Goal: Task Accomplishment & Management: Complete application form

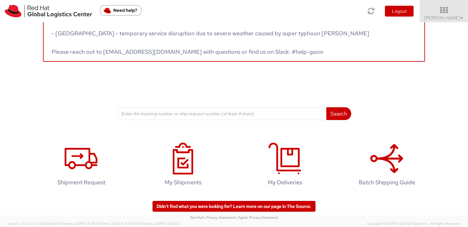
scroll to position [23, 0]
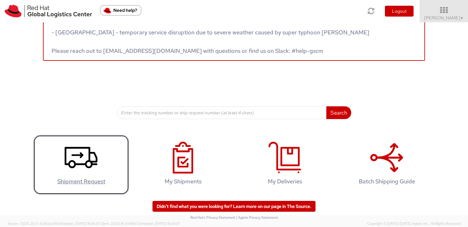
click at [87, 162] on icon at bounding box center [81, 158] width 33 height 32
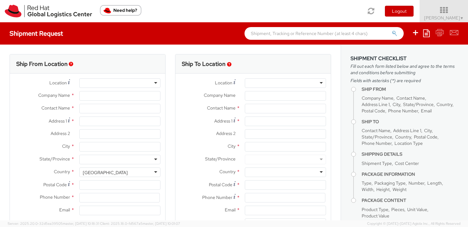
select select "764"
select select
click at [291, 85] on div at bounding box center [285, 83] width 81 height 10
click at [321, 85] on div at bounding box center [285, 83] width 81 height 10
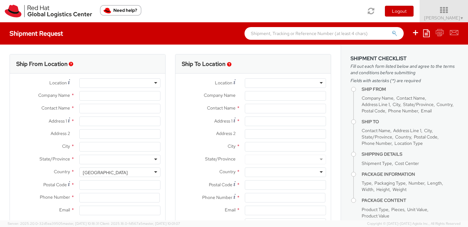
type input "Red Hat, Inc."
type input "Nicole Mens"
type input "100 East Davie Street"
type input "RALEIGH"
type input "27601"
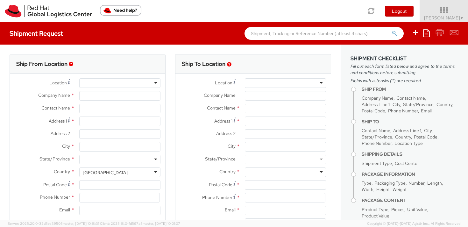
type input "19193013150"
type input "nmens@redhat.com"
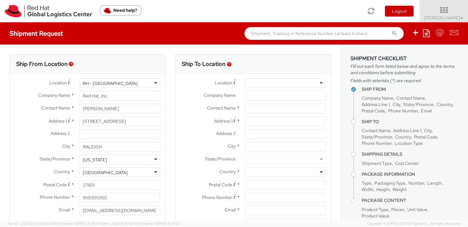
click at [321, 82] on div at bounding box center [285, 83] width 81 height 10
click at [287, 97] on input "Company Name *" at bounding box center [285, 96] width 81 height 10
click at [268, 109] on input "text" at bounding box center [285, 109] width 81 height 10
type input "D"
type input "Sarah Mens"
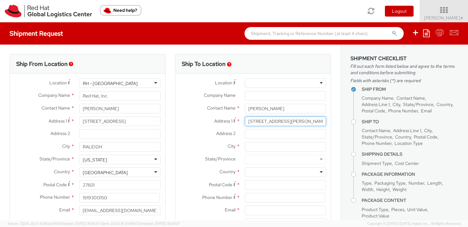
type input "323 Foster Knoll Drive"
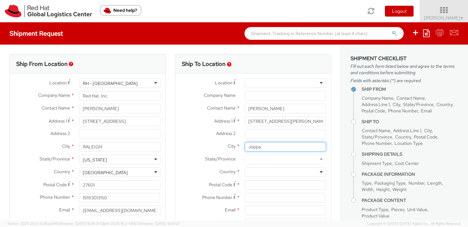
type input "Joppa"
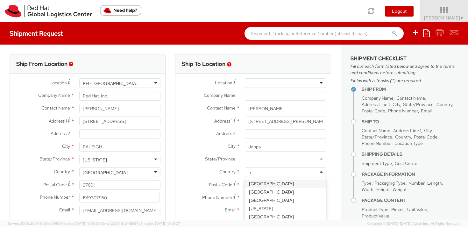
type input "un"
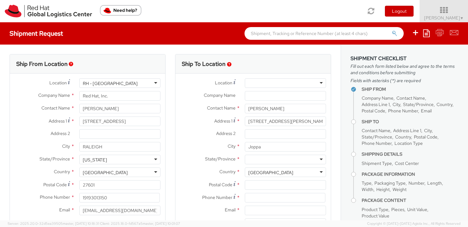
click at [273, 161] on div at bounding box center [285, 160] width 81 height 10
click at [275, 187] on input "Postal Code *" at bounding box center [285, 185] width 81 height 10
type input "21085"
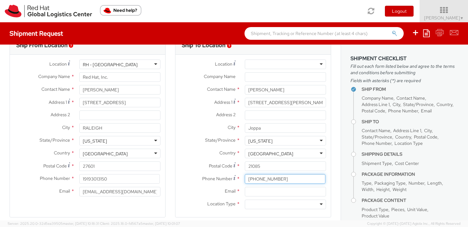
scroll to position [19, 0]
type input "443-902-8881"
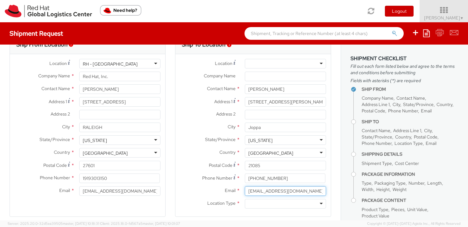
type input "sarahvmens07@gmail.com"
click at [279, 206] on div at bounding box center [285, 204] width 81 height 10
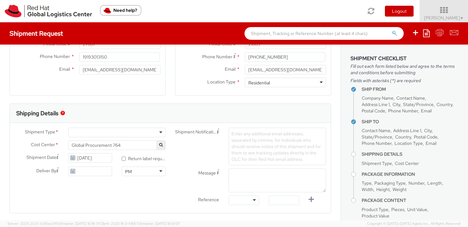
scroll to position [142, 0]
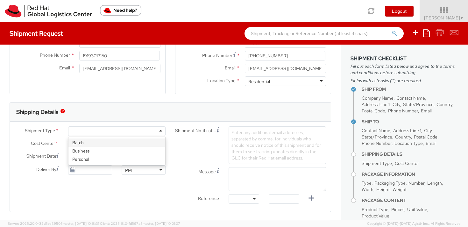
click at [143, 133] on div at bounding box center [116, 131] width 97 height 10
select select "900"
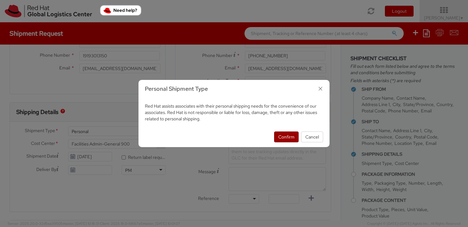
click at [281, 138] on button "Confirm" at bounding box center [286, 136] width 24 height 11
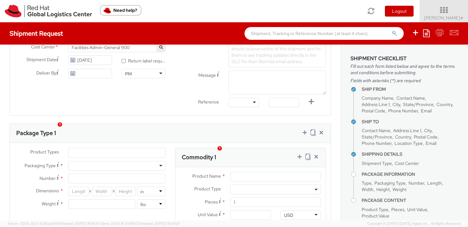
scroll to position [247, 0]
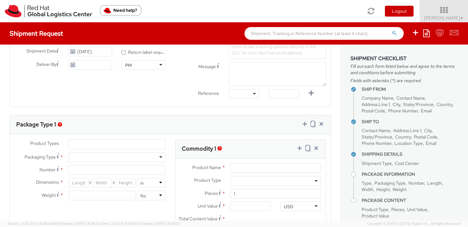
click at [150, 143] on ul at bounding box center [116, 144] width 97 height 10
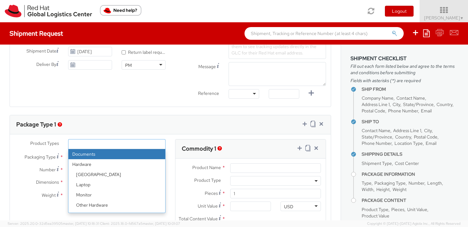
select select "DOCUMENT"
type input "Documents"
select select "DOCUMENT"
type input "1.00"
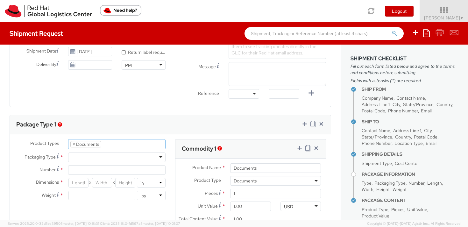
click at [114, 158] on div at bounding box center [116, 157] width 97 height 10
type input "1"
type input "9.5"
type input "12.5"
type input "0.25"
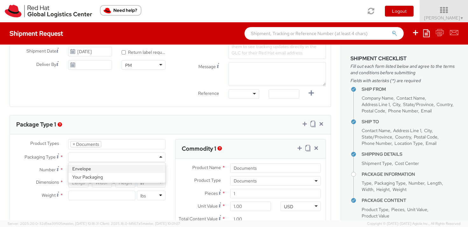
type input "1"
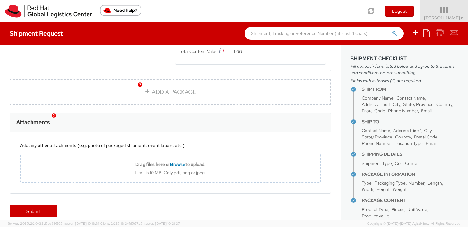
scroll to position [421, 0]
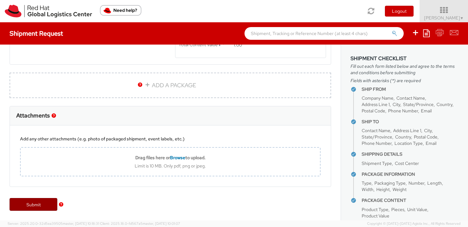
click at [32, 206] on link "Submit" at bounding box center [34, 204] width 48 height 13
type input "Sarah Mens"
